Goal: Find specific page/section: Find specific page/section

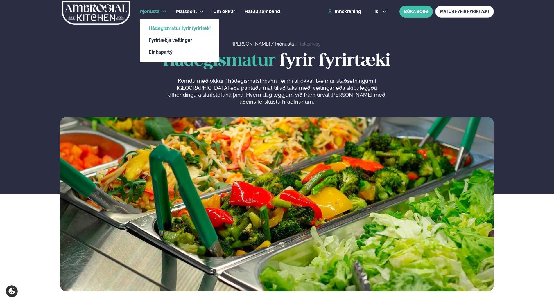
click at [162, 12] on icon at bounding box center [164, 11] width 5 height 5
click at [172, 26] on link "Hádegismatur fyrir fyrirtæki" at bounding box center [180, 28] width 62 height 5
click at [163, 10] on icon at bounding box center [164, 11] width 5 height 5
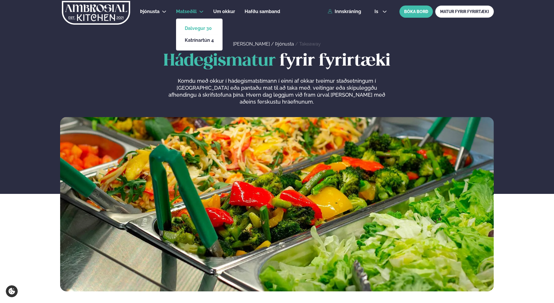
click at [206, 28] on link "Dalvegur 30" at bounding box center [199, 28] width 29 height 5
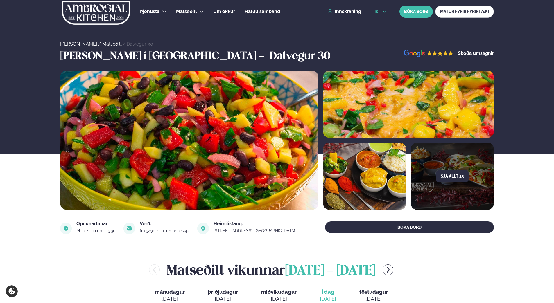
click at [382, 10] on icon at bounding box center [384, 11] width 5 height 5
click at [381, 24] on link "en" at bounding box center [381, 22] width 22 height 12
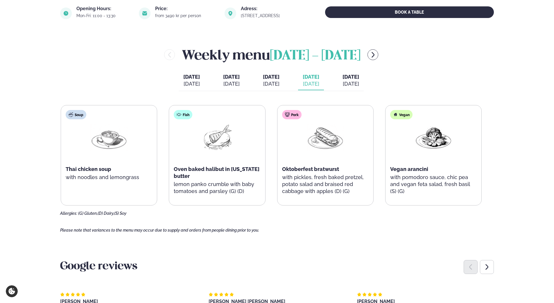
scroll to position [232, 0]
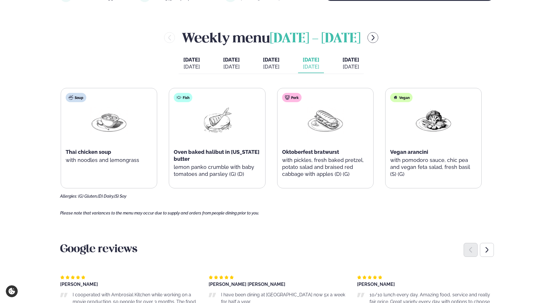
click at [359, 61] on span "[DATE]" at bounding box center [350, 60] width 17 height 6
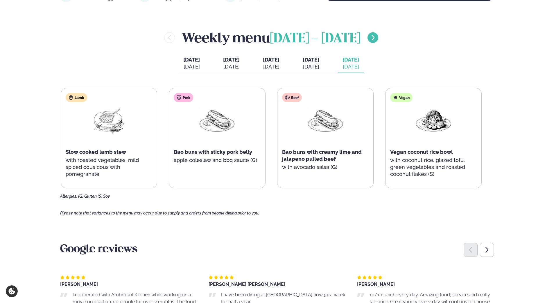
click at [376, 37] on icon "menu-btn-right" at bounding box center [372, 37] width 7 height 7
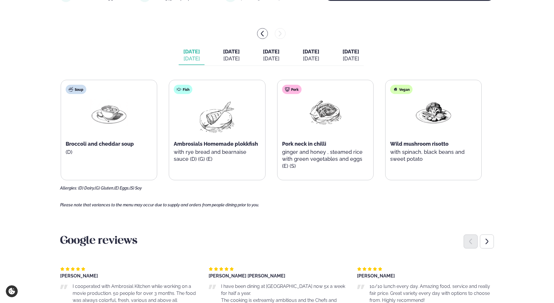
scroll to position [145, 0]
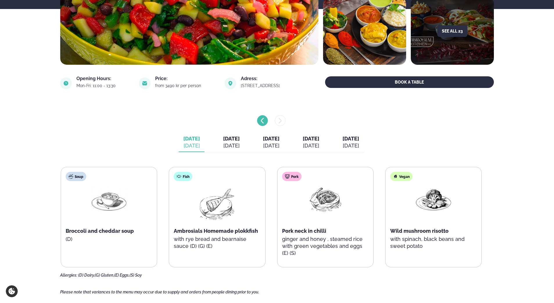
click at [262, 122] on icon "menu-btn-left" at bounding box center [262, 120] width 7 height 7
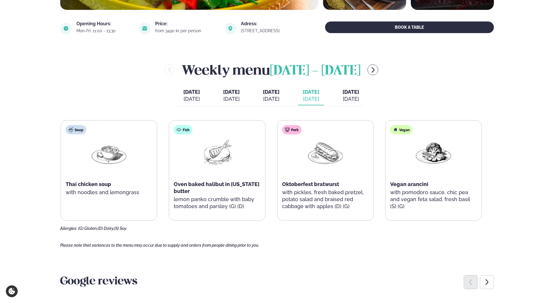
scroll to position [203, 0]
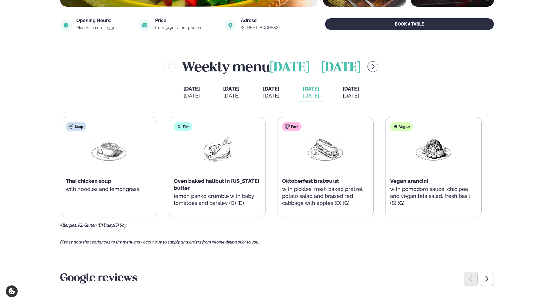
click at [359, 98] on div "[DATE]" at bounding box center [350, 95] width 17 height 7
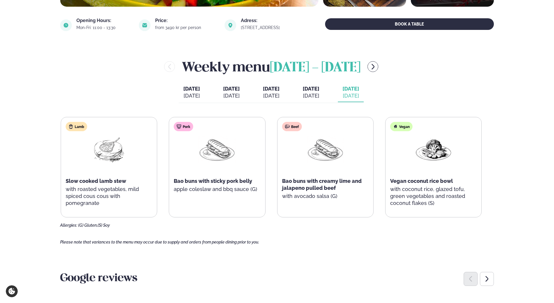
click at [391, 176] on div "Vegan Vegan coconut rice bowl with coconut rice, glazed tofu, green vegetables …" at bounding box center [433, 167] width 96 height 100
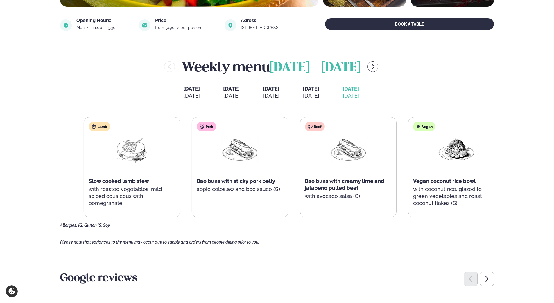
click at [442, 181] on div "Vegan Vegan coconut rice bowl with coconut rice, glazed tofu, green vegetables …" at bounding box center [456, 167] width 96 height 100
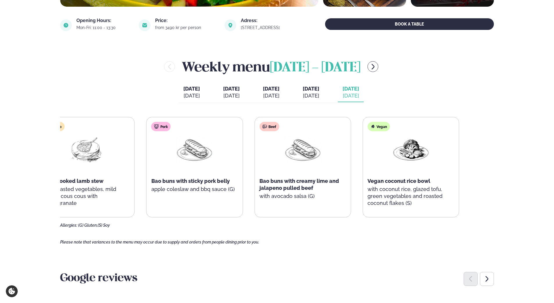
click at [364, 185] on div "Vegan Vegan coconut rice bowl with coconut rice, glazed tofu, green vegetables …" at bounding box center [411, 167] width 96 height 100
